Goal: Task Accomplishment & Management: Use online tool/utility

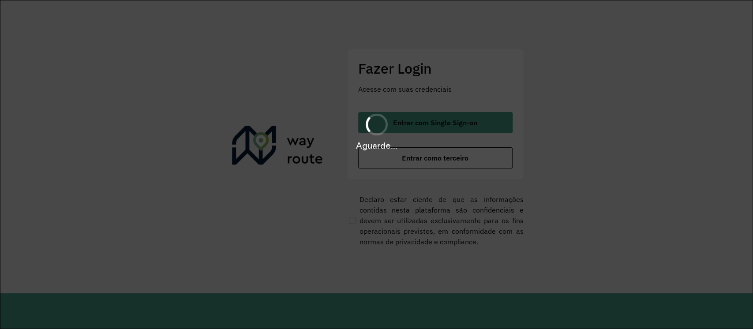
click at [429, 123] on div "Aguarde..." at bounding box center [376, 132] width 753 height 42
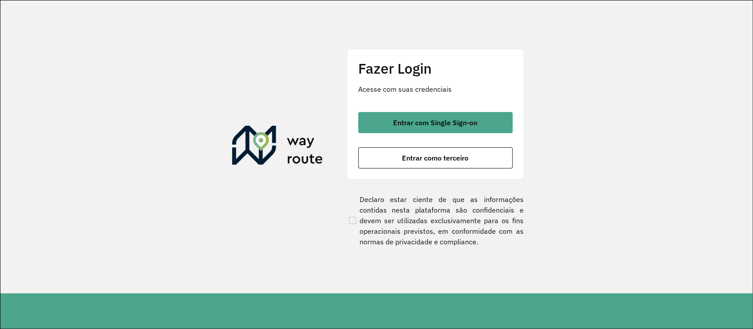
click at [437, 124] on span "Entrar com Single Sign-on" at bounding box center [435, 122] width 84 height 7
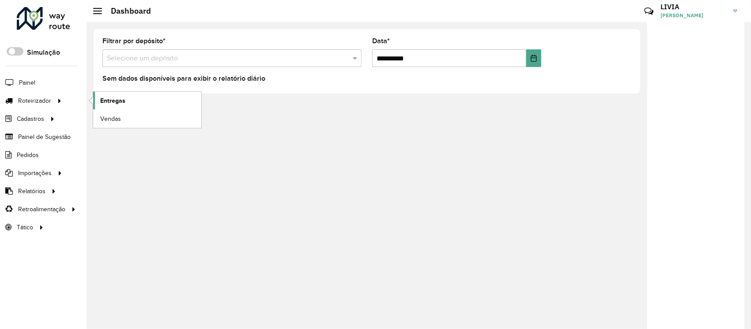
click at [109, 102] on span "Entregas" at bounding box center [112, 100] width 25 height 9
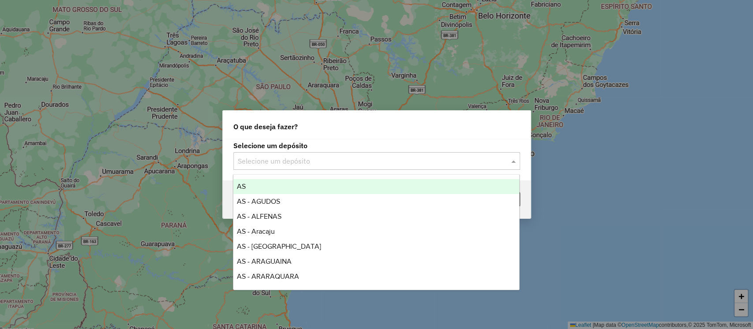
click at [427, 164] on input "text" at bounding box center [368, 161] width 260 height 11
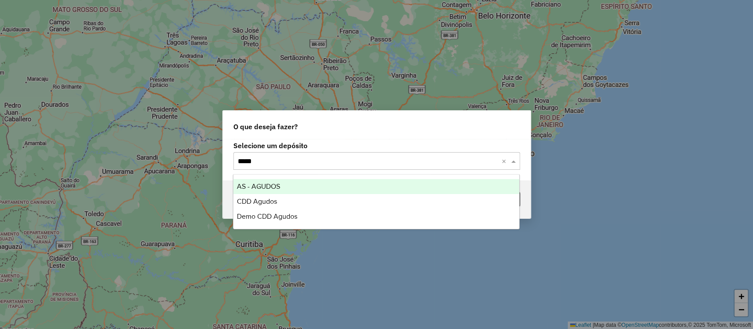
type input "******"
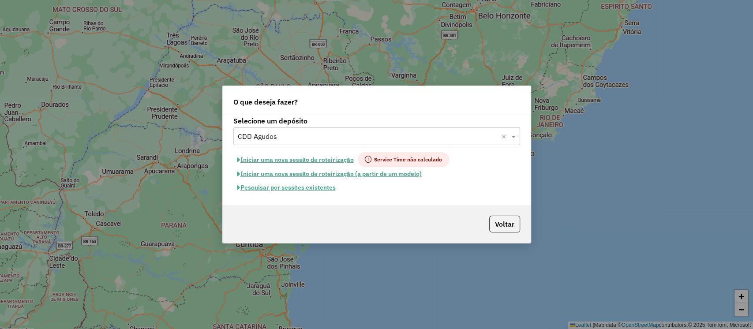
click at [324, 191] on button "Pesquisar por sessões existentes" at bounding box center [286, 188] width 106 height 14
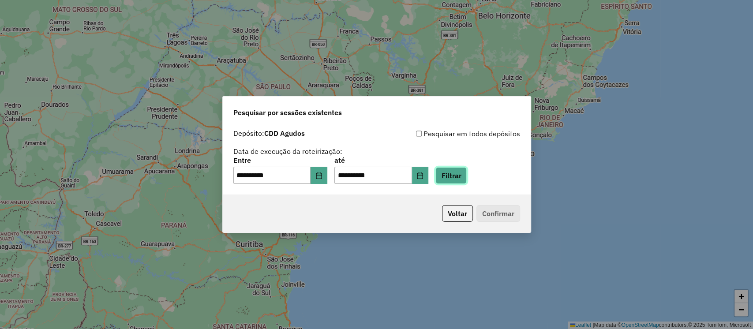
click at [456, 175] on button "Filtrar" at bounding box center [451, 175] width 31 height 17
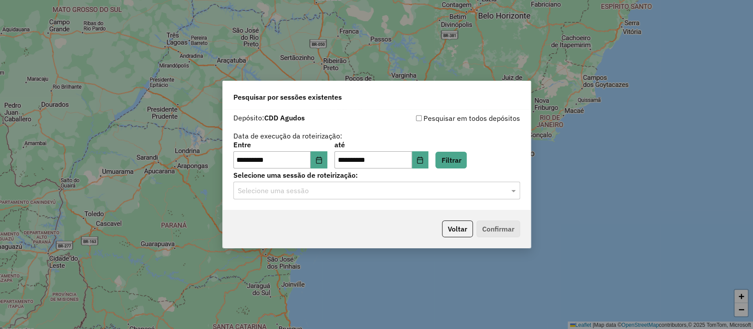
click at [338, 188] on hb-app "**********" at bounding box center [376, 164] width 753 height 329
click at [324, 191] on input "text" at bounding box center [368, 191] width 260 height 11
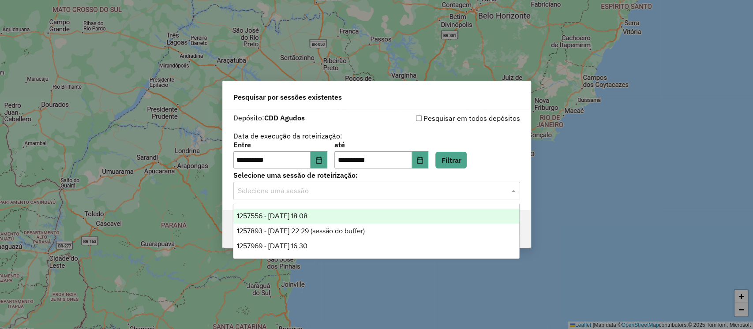
click at [341, 219] on div "1257556 - 02/09/2025 18:08" at bounding box center [376, 216] width 286 height 15
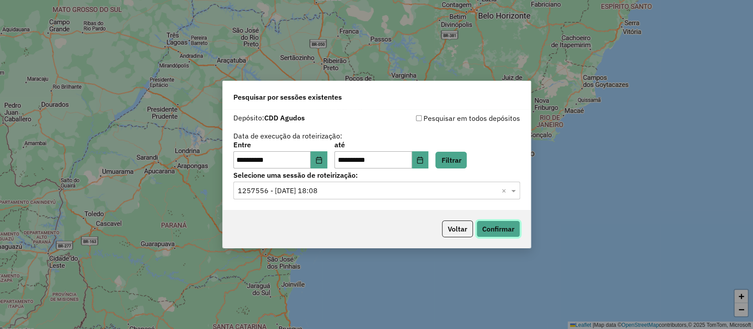
drag, startPoint x: 516, startPoint y: 229, endPoint x: 516, endPoint y: 253, distance: 23.8
click at [498, 257] on div "**********" at bounding box center [376, 164] width 753 height 329
click at [510, 229] on button "Confirmar" at bounding box center [499, 229] width 44 height 17
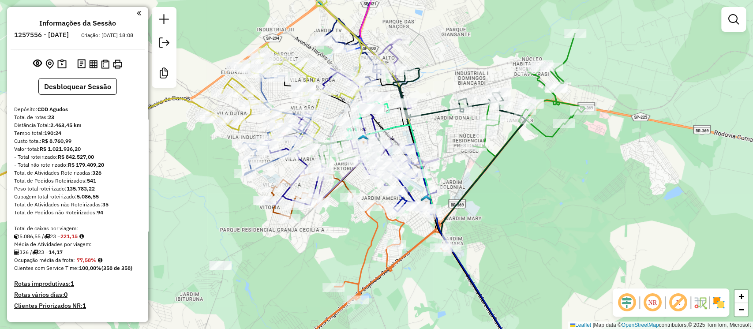
click at [734, 12] on link at bounding box center [734, 20] width 18 height 18
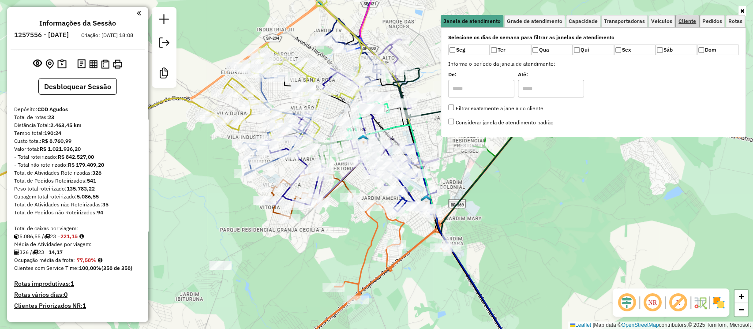
click at [692, 21] on span "Cliente" at bounding box center [688, 21] width 18 height 5
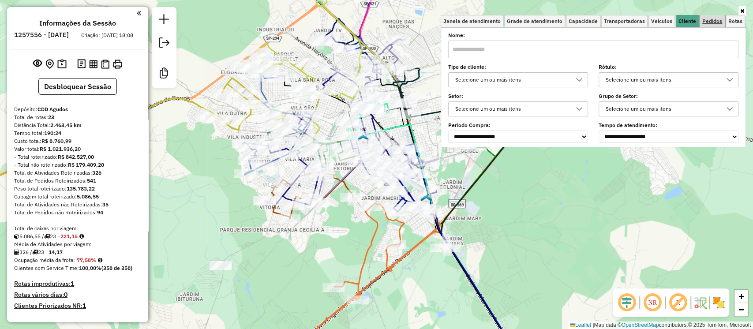
click at [707, 21] on span "Pedidos" at bounding box center [713, 21] width 20 height 5
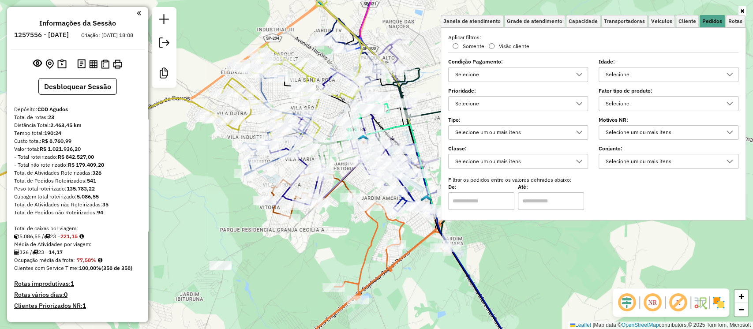
click at [662, 30] on div "Selecione os dias de semana para filtrar as janelas de atendimento Seg Ter Qua …" at bounding box center [593, 123] width 305 height 193
click at [686, 20] on span "Cliente" at bounding box center [688, 21] width 18 height 5
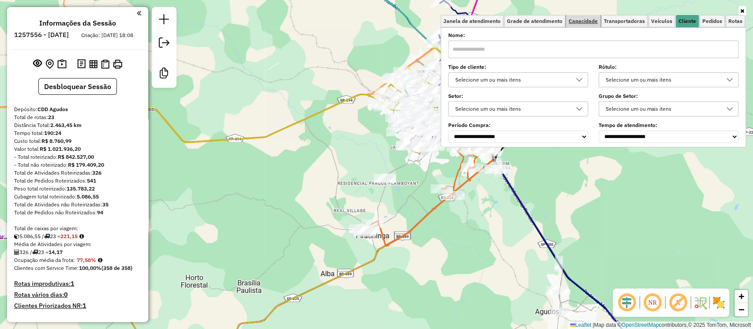
click at [587, 19] on span "Capacidade" at bounding box center [583, 21] width 29 height 5
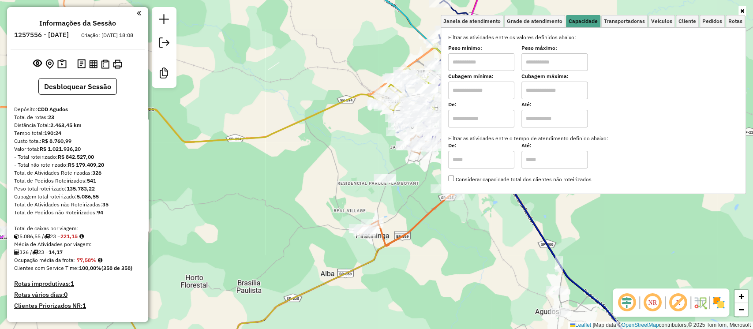
click at [511, 87] on input "text" at bounding box center [481, 91] width 66 height 18
type input "****"
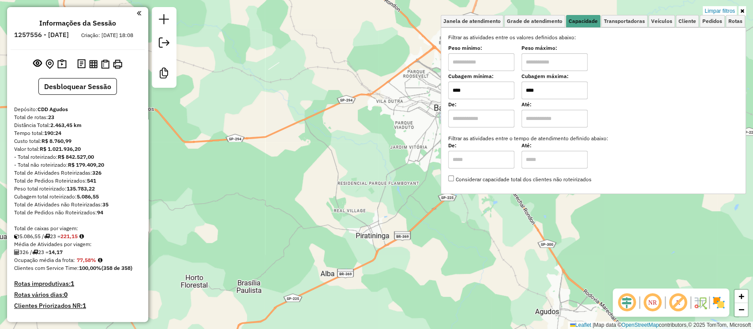
click at [571, 92] on input "****" at bounding box center [555, 91] width 66 height 18
click at [470, 228] on div "Limpar filtros Janela de atendimento Grade de atendimento Capacidade Transporta…" at bounding box center [376, 164] width 753 height 329
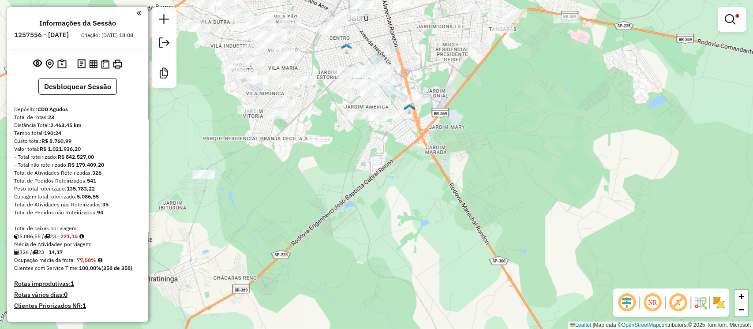
drag, startPoint x: 481, startPoint y: 143, endPoint x: 594, endPoint y: 213, distance: 132.6
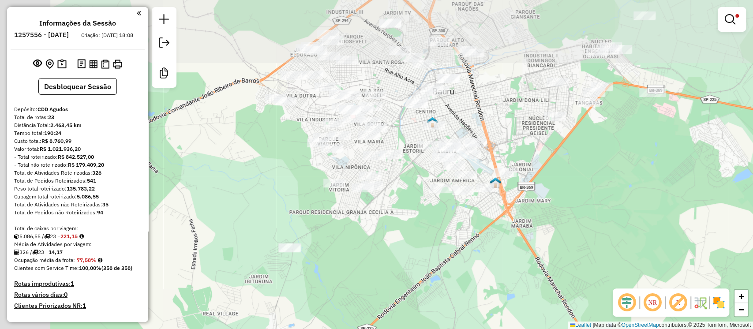
drag, startPoint x: 481, startPoint y: 107, endPoint x: 572, endPoint y: 182, distance: 117.9
click at [570, 182] on div "Limpar filtros Janela de atendimento Grade de atendimento Capacidade Transporta…" at bounding box center [376, 164] width 753 height 329
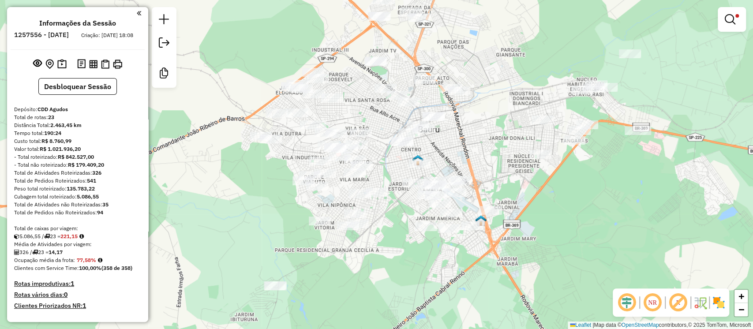
drag, startPoint x: 540, startPoint y: 94, endPoint x: 517, endPoint y: 123, distance: 37.4
click at [517, 123] on div "Limpar filtros Janela de atendimento Grade de atendimento Capacidade Transporta…" at bounding box center [376, 164] width 753 height 329
click at [731, 20] on em at bounding box center [730, 19] width 11 height 11
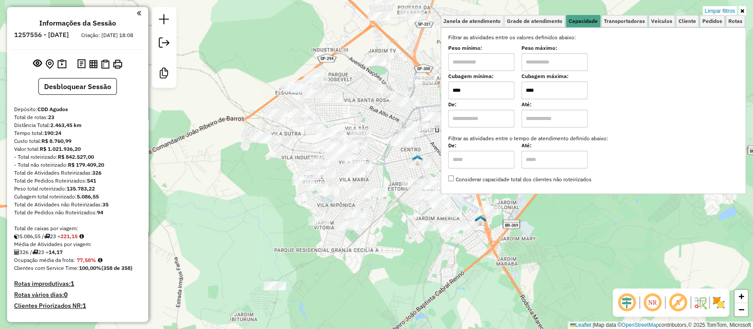
drag, startPoint x: 549, startPoint y: 89, endPoint x: 438, endPoint y: 102, distance: 111.6
click at [443, 102] on div "Limpar filtros Janela de atendimento Grade de atendimento Capacidade Transporta…" at bounding box center [376, 164] width 753 height 329
click at [379, 253] on div "Limpar filtros Janela de atendimento Grade de atendimento Capacidade Transporta…" at bounding box center [376, 164] width 753 height 329
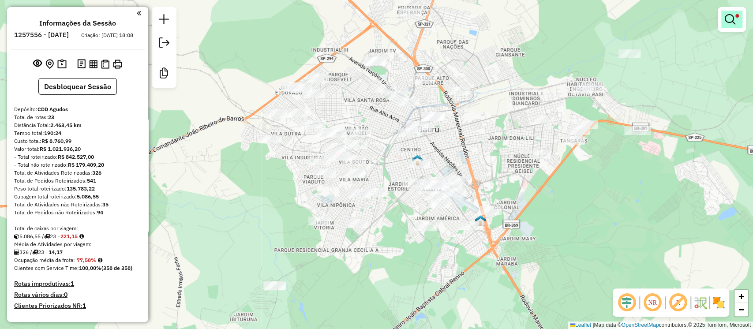
click at [726, 23] on em at bounding box center [730, 19] width 11 height 11
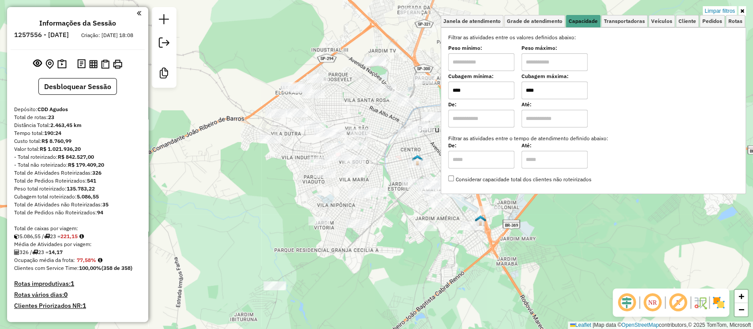
drag, startPoint x: 546, startPoint y: 88, endPoint x: 513, endPoint y: 97, distance: 34.4
click at [513, 97] on div "Cubagem mínima: **** Cubagem máxima: ****" at bounding box center [593, 87] width 290 height 25
type input "****"
drag, startPoint x: 531, startPoint y: 286, endPoint x: 518, endPoint y: 238, distance: 50.0
click at [531, 285] on div "Limpar filtros Janela de atendimento Grade de atendimento Capacidade Transporta…" at bounding box center [376, 164] width 753 height 329
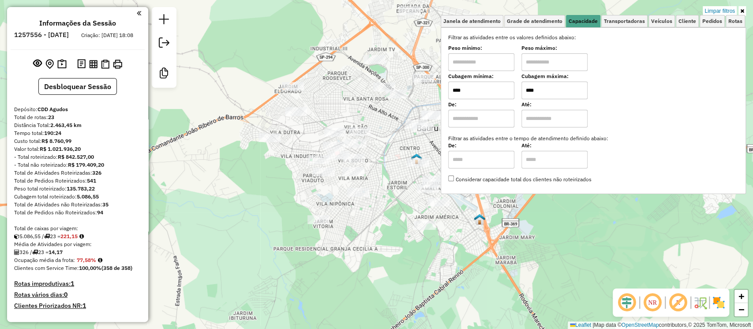
click at [591, 228] on div "Limpar filtros Janela de atendimento Grade de atendimento Capacidade Transporta…" at bounding box center [376, 164] width 753 height 329
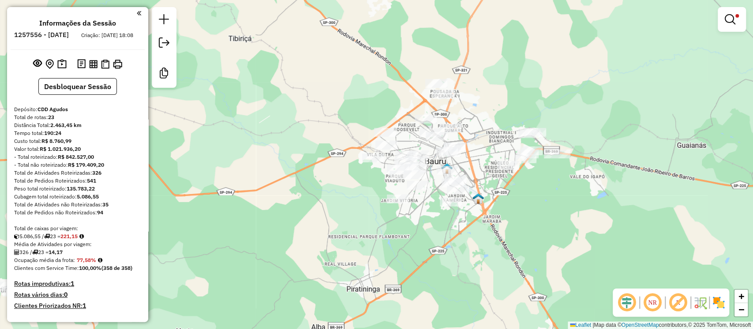
drag, startPoint x: 605, startPoint y: 191, endPoint x: 562, endPoint y: 198, distance: 43.3
click at [562, 198] on div "Limpar filtros Janela de atendimento Grade de atendimento Capacidade Transporta…" at bounding box center [376, 164] width 753 height 329
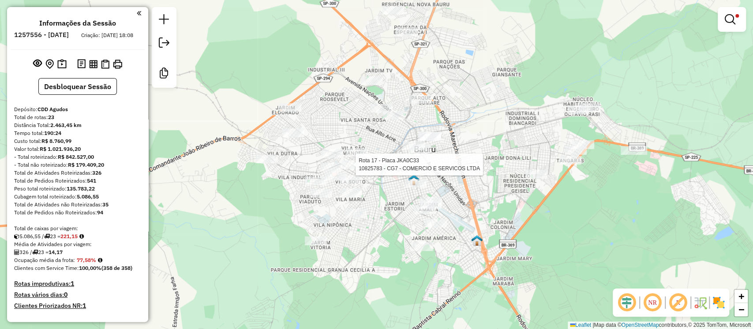
select select "**********"
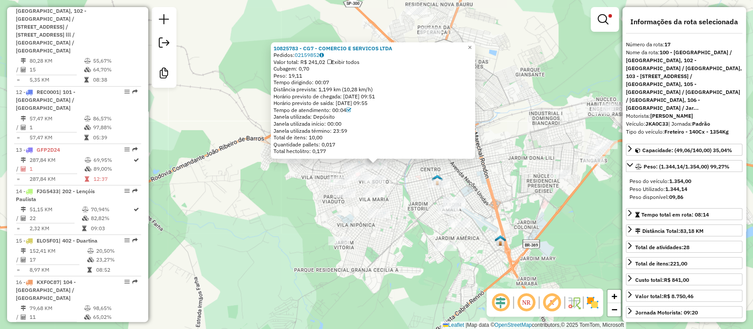
scroll to position [1271, 0]
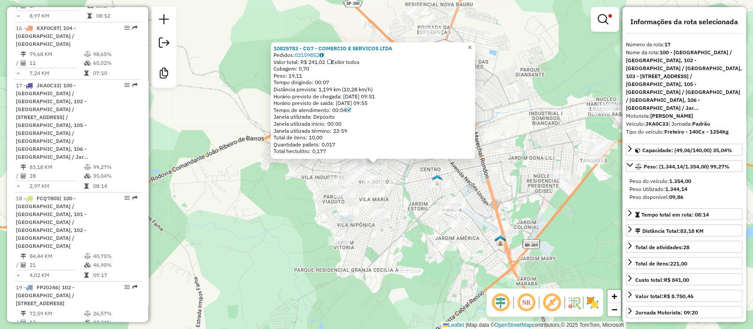
click at [472, 44] on span "×" at bounding box center [470, 48] width 4 height 8
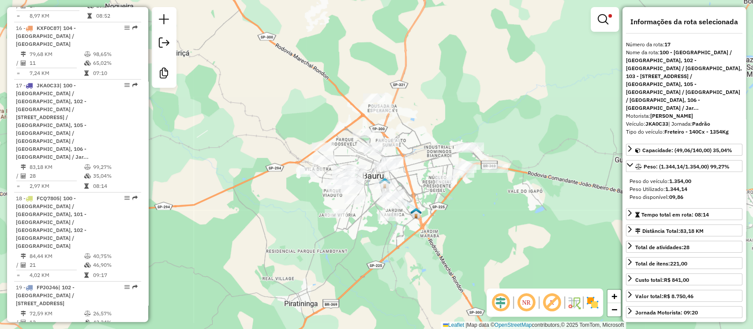
drag, startPoint x: 518, startPoint y: 184, endPoint x: 421, endPoint y: 196, distance: 97.9
click at [421, 196] on div "Limpar filtros Janela de atendimento Grade de atendimento Capacidade Transporta…" at bounding box center [376, 164] width 753 height 329
click at [606, 15] on em at bounding box center [603, 19] width 11 height 11
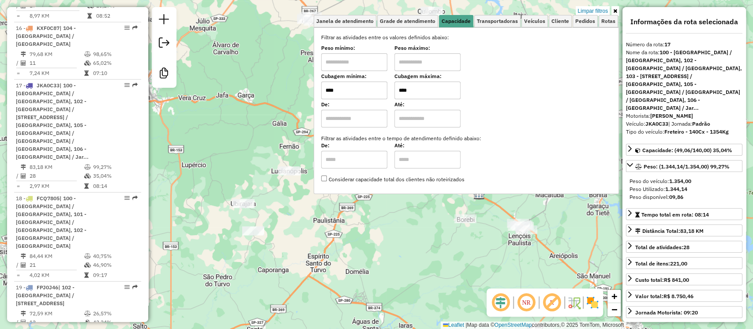
click at [383, 239] on div "Rota 17 - Placa JKA0C33 10899564 - MONT SERRAT GASTRONO Limpar filtros Janela d…" at bounding box center [376, 164] width 753 height 329
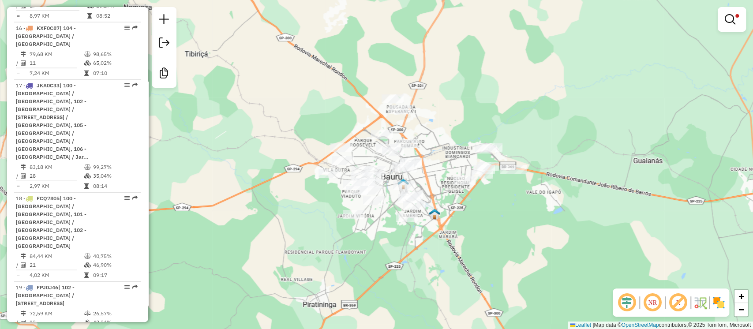
drag, startPoint x: 487, startPoint y: 199, endPoint x: 447, endPoint y: 215, distance: 43.4
click at [447, 215] on div "Limpar filtros Janela de atendimento Grade de atendimento Capacidade Transporta…" at bounding box center [376, 164] width 753 height 329
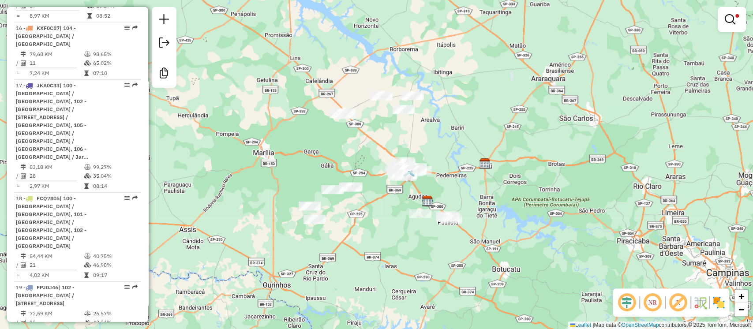
click at [734, 20] on link at bounding box center [732, 20] width 21 height 18
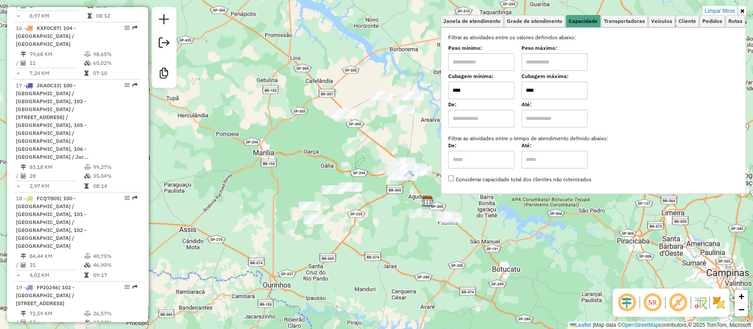
drag, startPoint x: 532, startPoint y: 95, endPoint x: 480, endPoint y: 107, distance: 53.3
click at [480, 107] on div "Filtrar as atividades entre os valores definidos abaixo: Peso mínimo: Peso máxi…" at bounding box center [593, 109] width 290 height 150
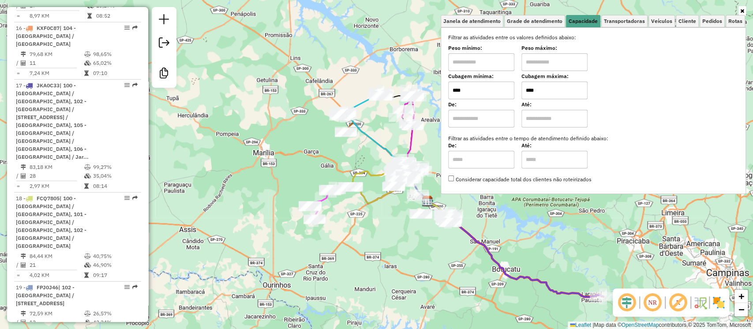
click at [656, 125] on div "De: Até:" at bounding box center [593, 115] width 290 height 25
click at [739, 8] on link at bounding box center [743, 11] width 8 height 10
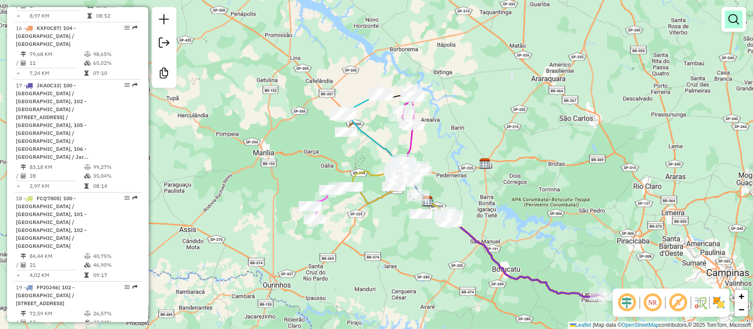
click at [726, 17] on link at bounding box center [734, 20] width 18 height 18
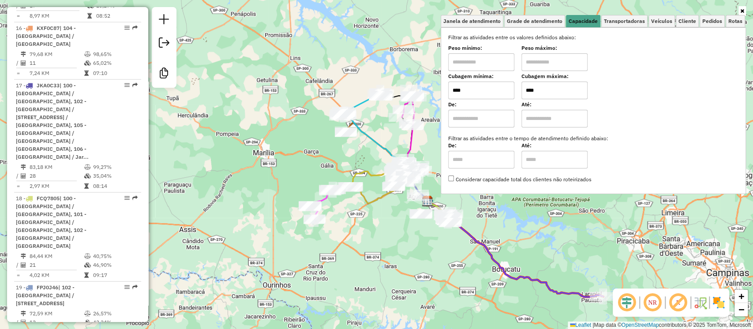
drag, startPoint x: 551, startPoint y: 93, endPoint x: 423, endPoint y: 105, distance: 128.6
click at [423, 105] on div "Janela de atendimento Grade de atendimento Capacidade Transportadoras Veículos …" at bounding box center [376, 164] width 753 height 329
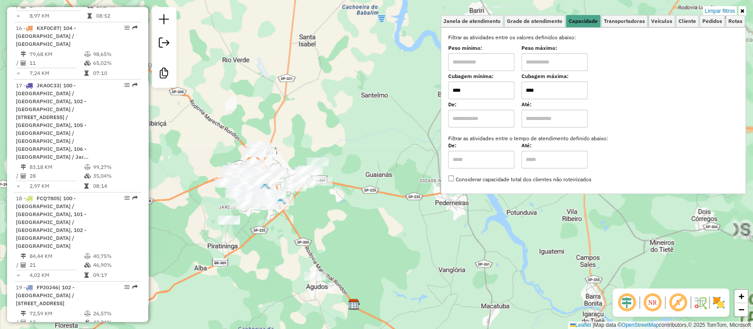
type input "****"
drag, startPoint x: 379, startPoint y: 245, endPoint x: 313, endPoint y: 228, distance: 67.4
click at [379, 244] on div "Limpar filtros Janela de atendimento Grade de atendimento Capacidade Transporta…" at bounding box center [376, 164] width 753 height 329
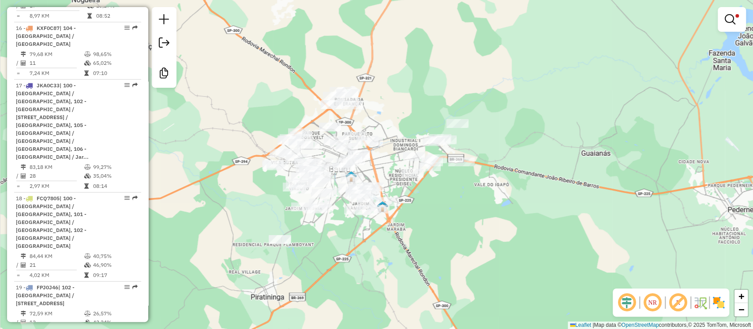
drag, startPoint x: 363, startPoint y: 210, endPoint x: 416, endPoint y: 217, distance: 53.0
click at [417, 216] on div "Limpar filtros Janela de atendimento Grade de atendimento Capacidade Transporta…" at bounding box center [376, 164] width 753 height 329
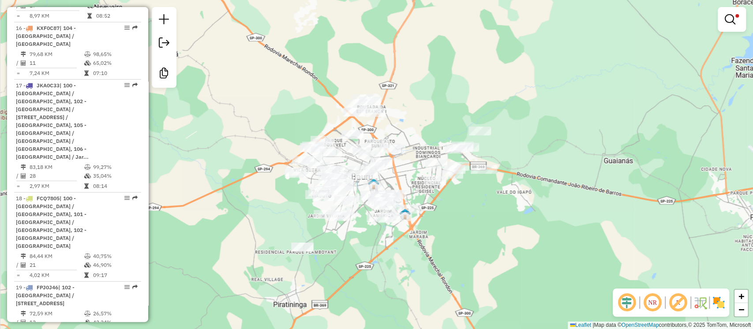
drag, startPoint x: 454, startPoint y: 221, endPoint x: 470, endPoint y: 222, distance: 15.5
click at [470, 222] on div "Limpar filtros Janela de atendimento Grade de atendimento Capacidade Transporta…" at bounding box center [376, 164] width 753 height 329
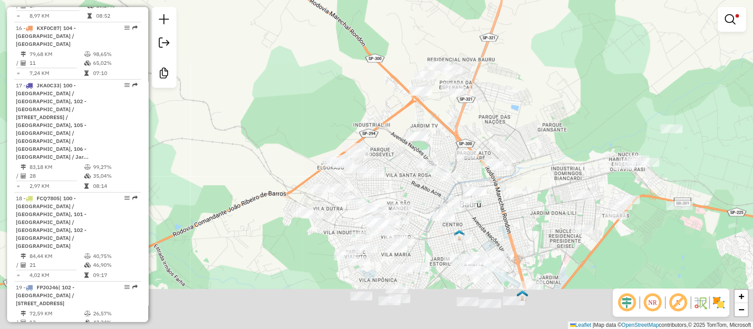
drag, startPoint x: 406, startPoint y: 208, endPoint x: 396, endPoint y: 182, distance: 27.6
click at [396, 182] on div "Limpar filtros Janela de atendimento Grade de atendimento Capacidade Transporta…" at bounding box center [376, 164] width 753 height 329
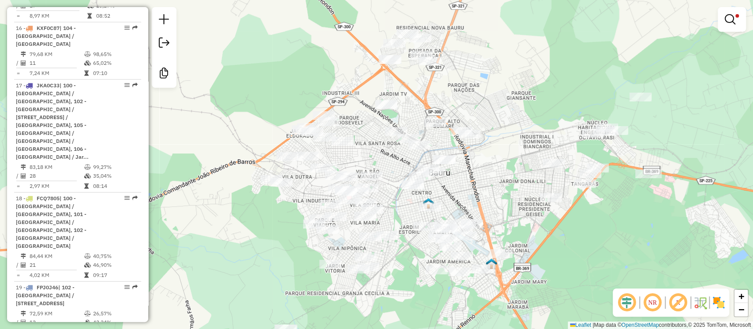
drag, startPoint x: 394, startPoint y: 177, endPoint x: 365, endPoint y: 149, distance: 40.0
click at [365, 149] on div "Limpar filtros Janela de atendimento Grade de atendimento Capacidade Transporta…" at bounding box center [376, 164] width 753 height 329
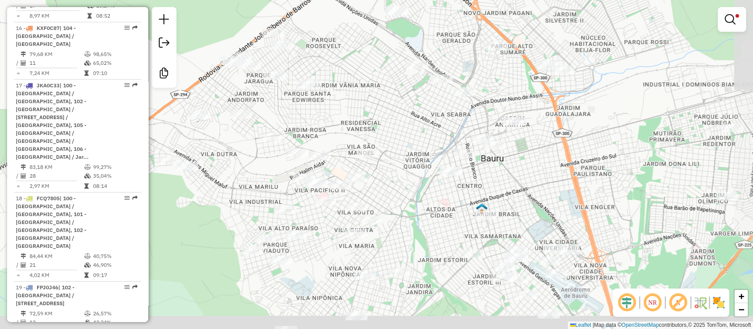
drag, startPoint x: 279, startPoint y: 260, endPoint x: 251, endPoint y: 216, distance: 52.6
click at [251, 216] on div "Limpar filtros Janela de atendimento Grade de atendimento Capacidade Transporta…" at bounding box center [376, 164] width 753 height 329
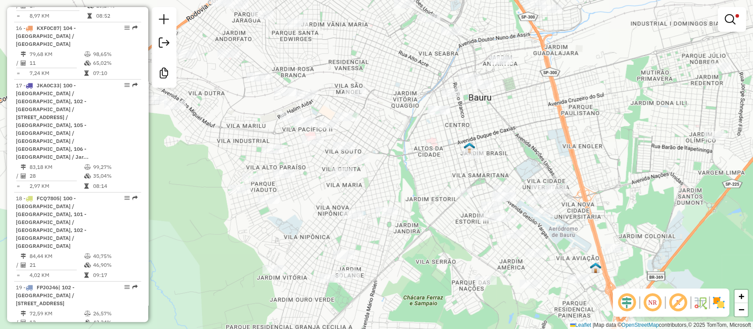
drag, startPoint x: 410, startPoint y: 302, endPoint x: 391, endPoint y: 237, distance: 67.6
click at [392, 237] on div "Limpar filtros Janela de atendimento Grade de atendimento Capacidade Transporta…" at bounding box center [376, 164] width 753 height 329
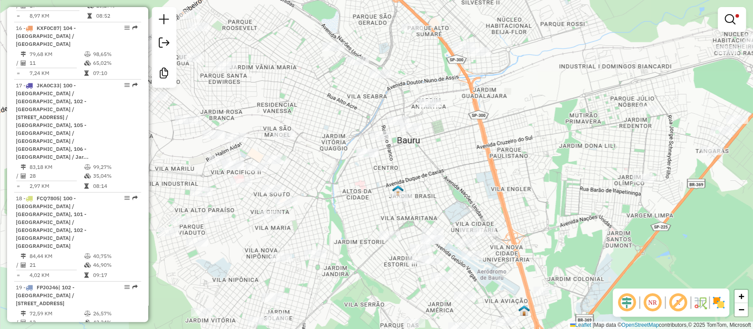
drag, startPoint x: 405, startPoint y: 254, endPoint x: 339, endPoint y: 302, distance: 81.6
click at [339, 302] on div "Limpar filtros Janela de atendimento Grade de atendimento Capacidade Transporta…" at bounding box center [376, 164] width 753 height 329
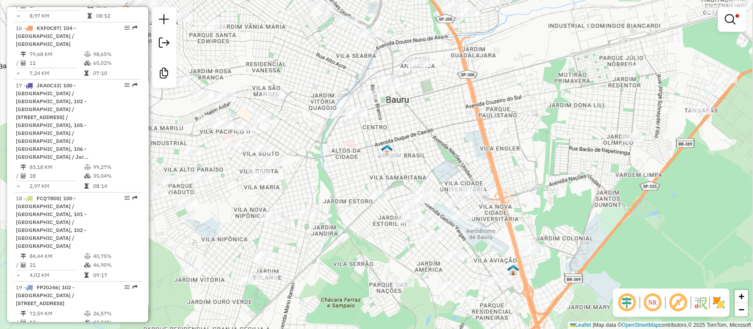
drag, startPoint x: 497, startPoint y: 279, endPoint x: 483, endPoint y: 230, distance: 50.3
click at [484, 230] on div "Limpar filtros Janela de atendimento Grade de atendimento Capacidade Transporta…" at bounding box center [376, 164] width 753 height 329
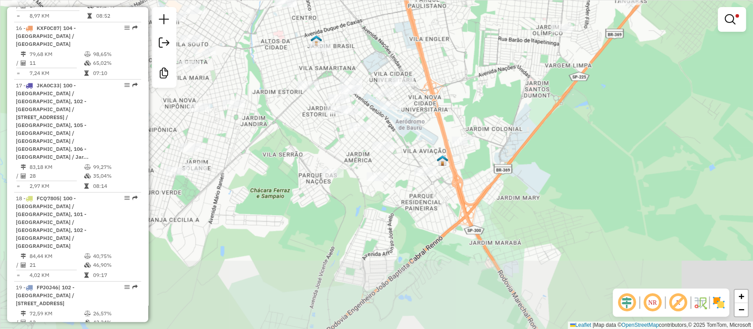
drag, startPoint x: 381, startPoint y: 280, endPoint x: 367, endPoint y: 183, distance: 97.8
click at [346, 196] on div "Limpar filtros Janela de atendimento Grade de atendimento Capacidade Transporta…" at bounding box center [376, 164] width 753 height 329
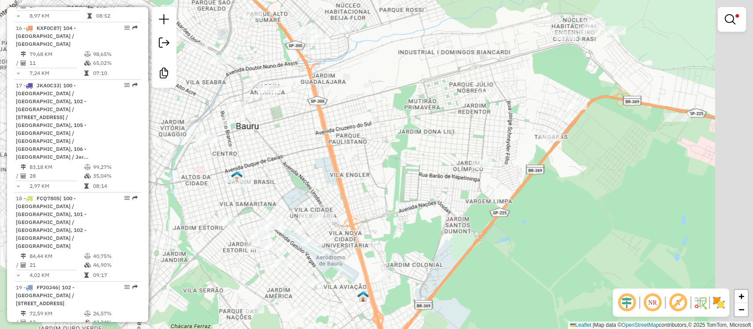
drag, startPoint x: 486, startPoint y: 69, endPoint x: 406, endPoint y: 199, distance: 152.9
click at [403, 216] on div "Limpar filtros Janela de atendimento Grade de atendimento Capacidade Transporta…" at bounding box center [376, 164] width 753 height 329
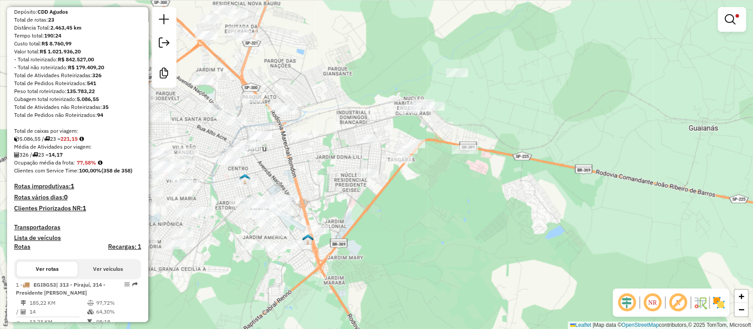
scroll to position [0, 0]
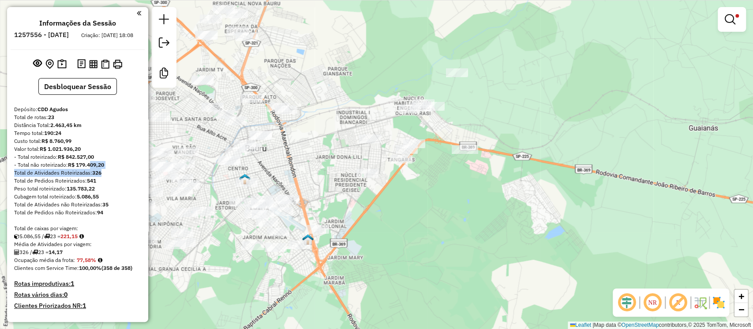
drag, startPoint x: 102, startPoint y: 179, endPoint x: 85, endPoint y: 154, distance: 30.4
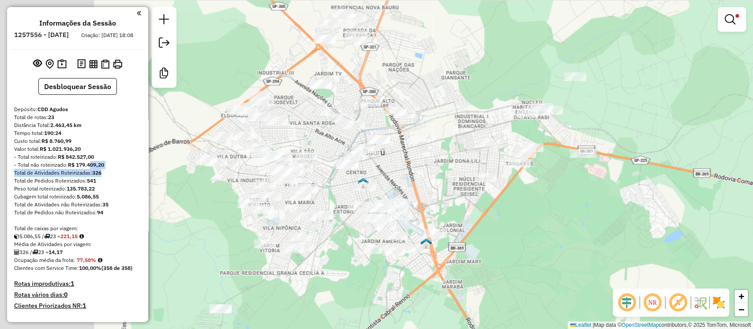
drag, startPoint x: 361, startPoint y: 76, endPoint x: 608, endPoint y: 64, distance: 247.0
click at [608, 65] on div "Limpar filtros Janela de atendimento Grade de atendimento Capacidade Transporta…" at bounding box center [376, 164] width 753 height 329
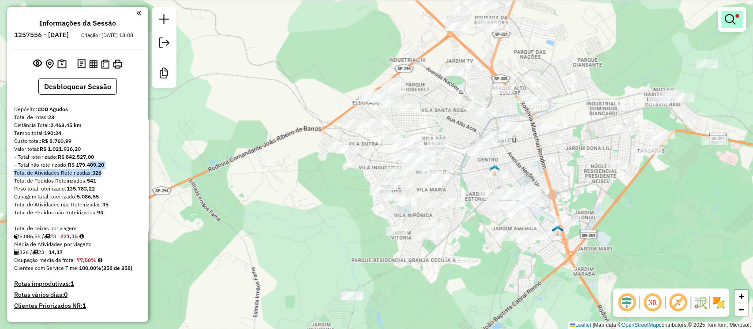
click at [733, 21] on em at bounding box center [730, 19] width 11 height 11
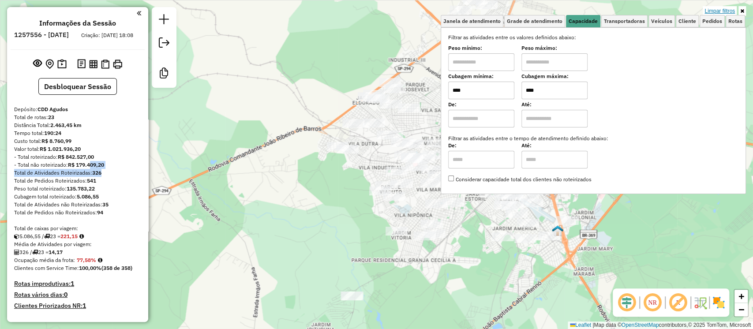
click at [720, 12] on link "Limpar filtros" at bounding box center [720, 11] width 34 height 10
